Goal: Find specific page/section

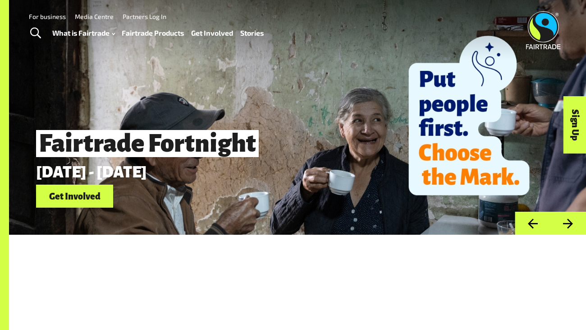
click at [159, 36] on link "Fairtrade Products" at bounding box center [153, 33] width 62 height 13
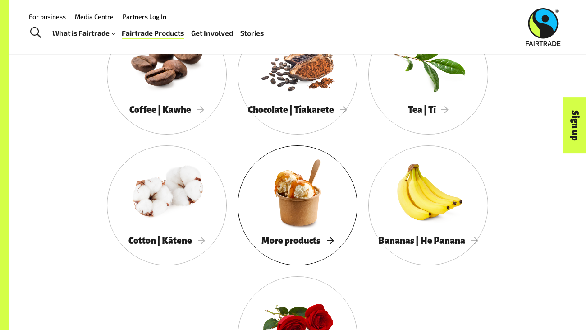
scroll to position [791, 0]
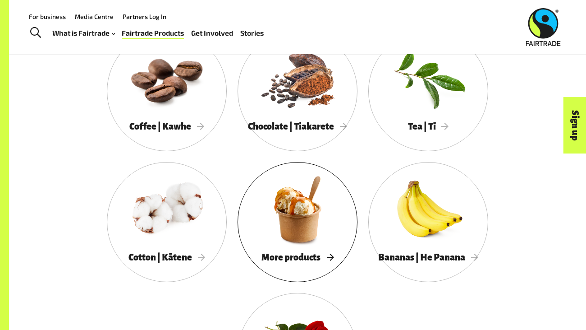
click at [303, 220] on div at bounding box center [298, 209] width 120 height 78
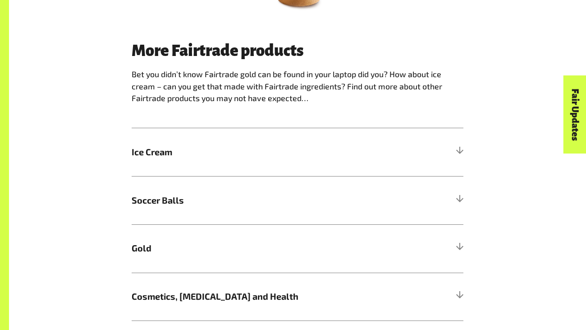
scroll to position [539, 0]
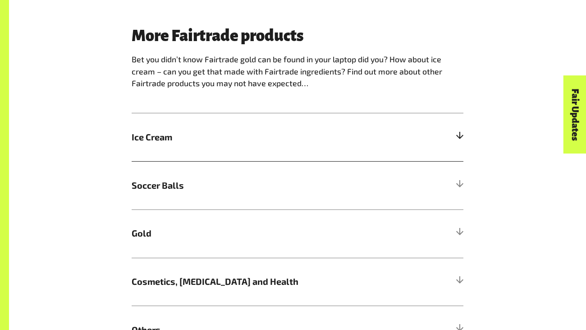
click at [355, 137] on span "Ice Cream" at bounding box center [256, 137] width 249 height 14
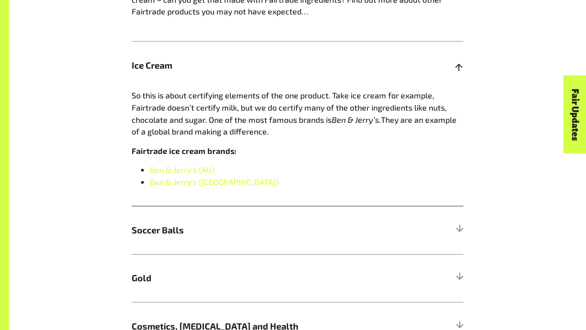
scroll to position [616, 0]
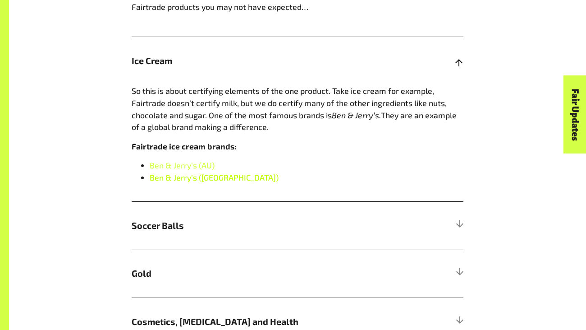
click at [204, 178] on link "Ben & Jerry’s (NZ)" at bounding box center [214, 177] width 129 height 10
